Goal: Transaction & Acquisition: Purchase product/service

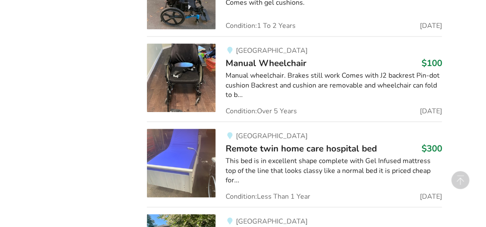
scroll to position [1405, 0]
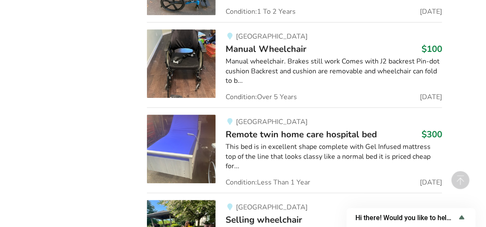
click at [189, 130] on img at bounding box center [181, 149] width 69 height 69
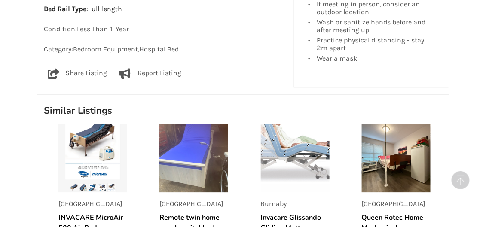
scroll to position [587, 0]
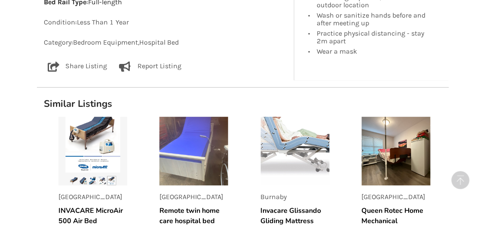
click at [99, 131] on img at bounding box center [92, 151] width 69 height 69
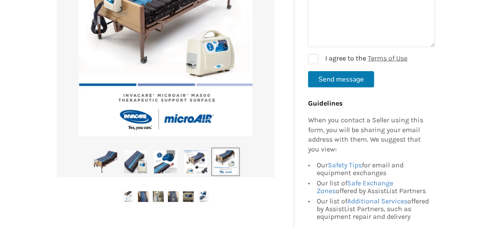
scroll to position [243, 0]
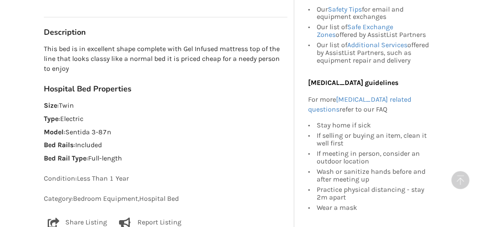
scroll to position [430, 0]
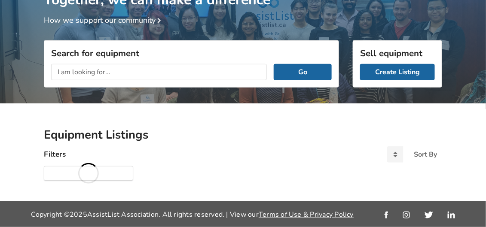
scroll to position [74, 0]
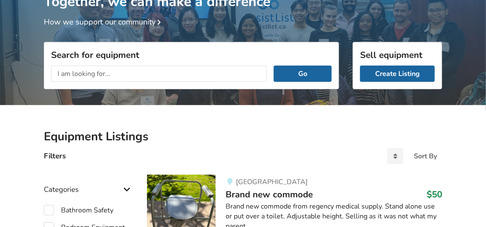
click at [164, 74] on input "text" at bounding box center [159, 74] width 216 height 16
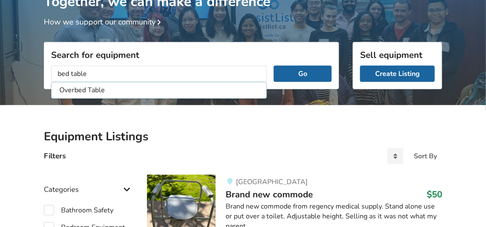
type input "bed table"
click at [274, 66] on button "Go" at bounding box center [303, 74] width 58 height 16
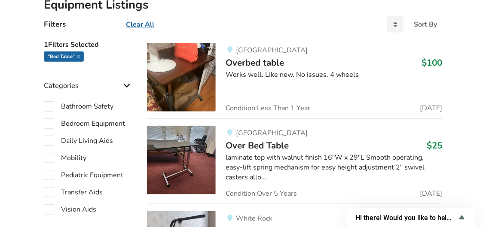
scroll to position [203, 0]
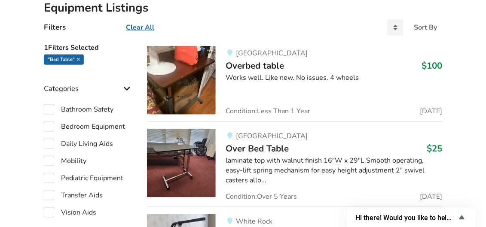
scroll to position [74, 0]
